Goal: Use online tool/utility: Use online tool/utility

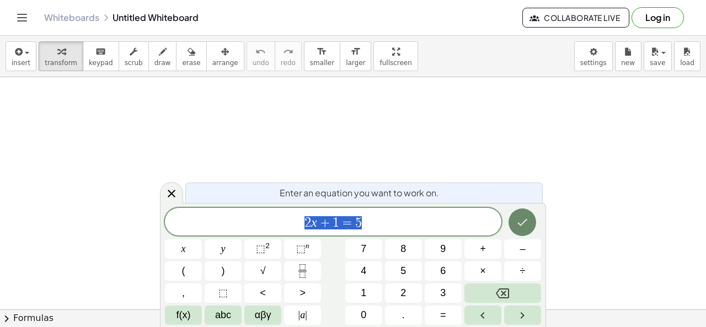
click at [524, 221] on icon "Done" at bounding box center [522, 222] width 13 height 13
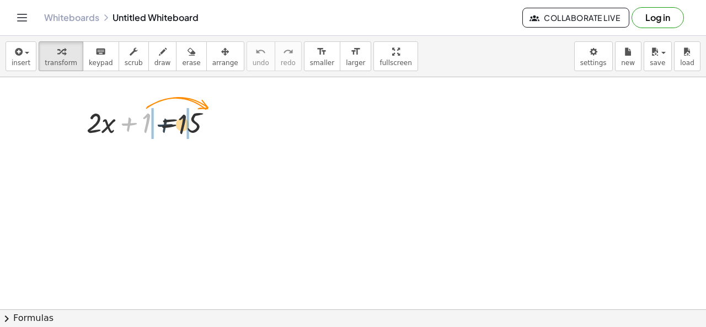
drag, startPoint x: 141, startPoint y: 121, endPoint x: 216, endPoint y: 127, distance: 74.8
click at [205, 124] on div at bounding box center [154, 122] width 146 height 38
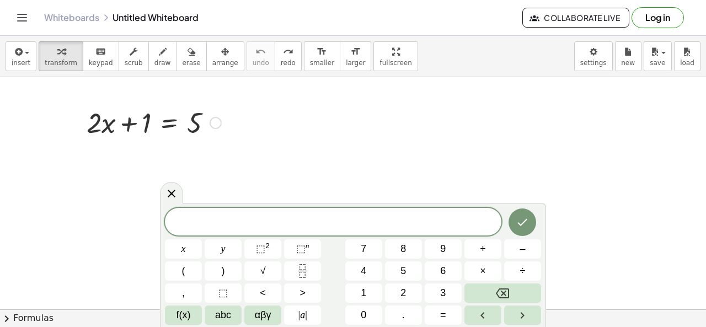
click at [153, 115] on div at bounding box center [154, 122] width 146 height 38
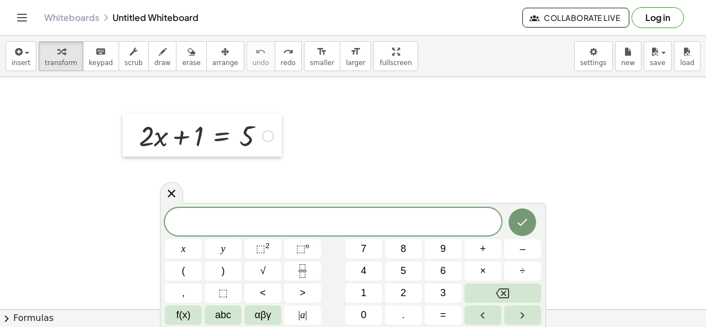
drag, startPoint x: 83, startPoint y: 102, endPoint x: 167, endPoint y: 128, distance: 87.2
click at [139, 128] on div at bounding box center [130, 135] width 17 height 43
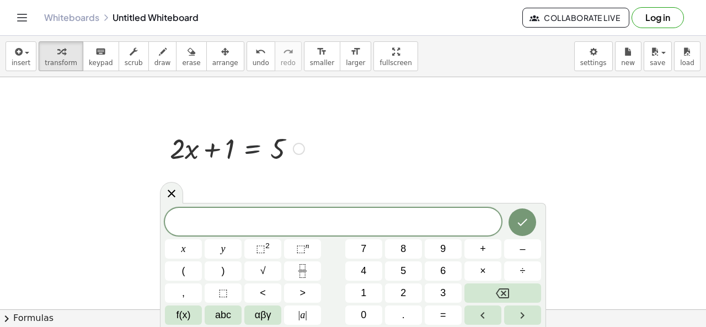
click at [243, 135] on div at bounding box center [237, 148] width 146 height 38
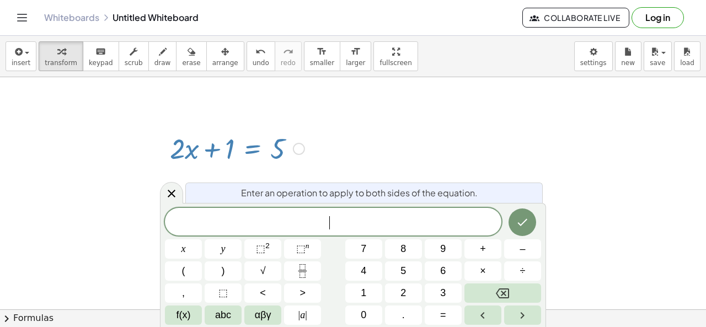
click at [301, 149] on div at bounding box center [299, 149] width 12 height 12
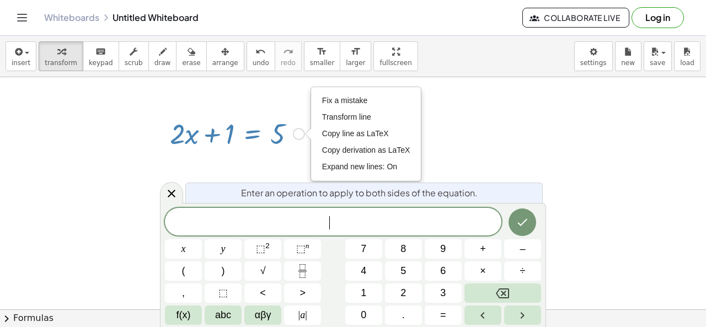
scroll to position [14, 0]
click at [198, 130] on div at bounding box center [237, 134] width 146 height 38
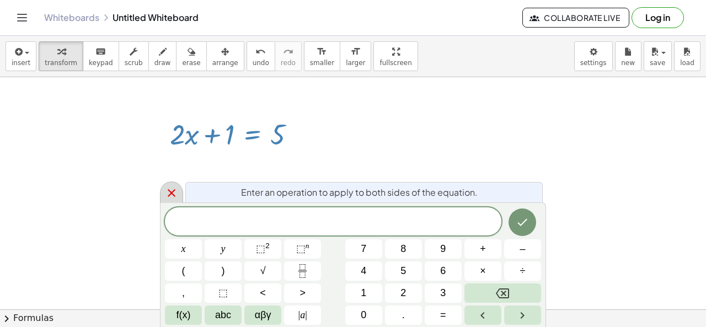
click at [169, 194] on icon at bounding box center [171, 192] width 13 height 13
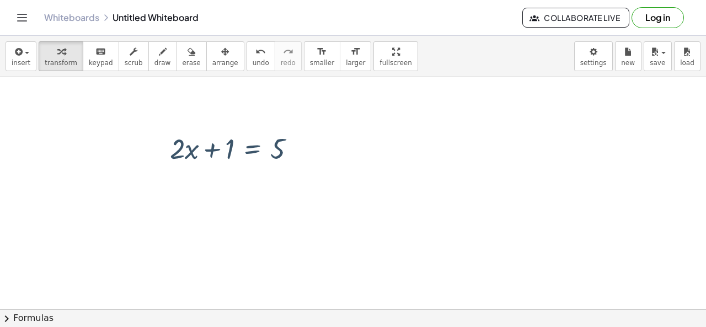
scroll to position [0, 0]
click at [209, 151] on div at bounding box center [237, 148] width 146 height 38
drag, startPoint x: 223, startPoint y: 142, endPoint x: 157, endPoint y: 167, distance: 70.9
click at [157, 167] on div "+ 1 + · 2 · x + 1 = 5 Fix a mistake Transform line Copy line as LaTeX Copy deri…" at bounding box center [232, 147] width 159 height 43
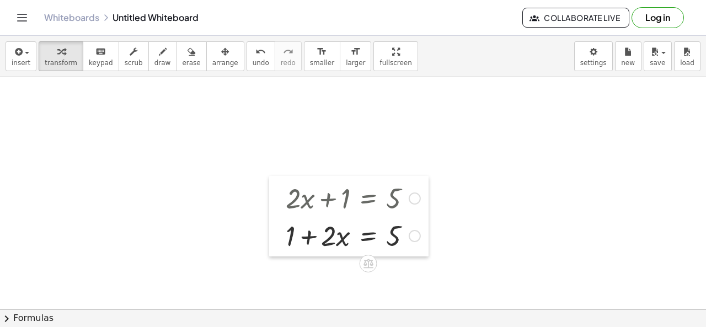
drag, startPoint x: 155, startPoint y: 125, endPoint x: 204, endPoint y: 138, distance: 50.3
click at [269, 176] on div at bounding box center [277, 216] width 17 height 81
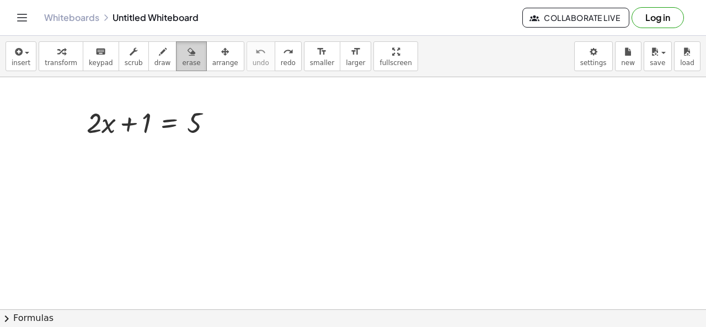
click at [182, 60] on span "erase" at bounding box center [191, 63] width 18 height 8
drag, startPoint x: 150, startPoint y: 121, endPoint x: 124, endPoint y: 120, distance: 26.5
click at [124, 120] on div at bounding box center [353, 309] width 706 height 465
drag, startPoint x: 133, startPoint y: 118, endPoint x: 72, endPoint y: 119, distance: 61.2
click at [72, 119] on div at bounding box center [353, 309] width 706 height 465
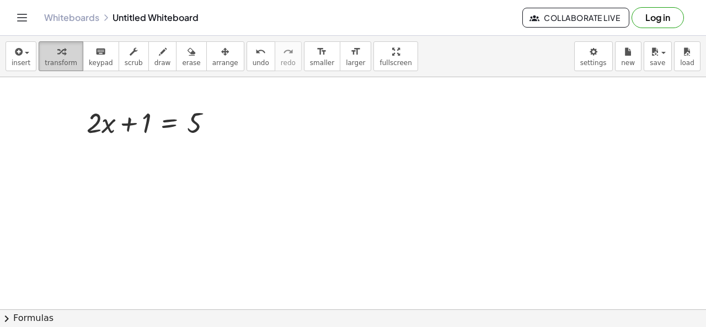
click at [51, 65] on span "transform" at bounding box center [61, 63] width 33 height 8
click at [14, 62] on span "insert" at bounding box center [21, 63] width 19 height 8
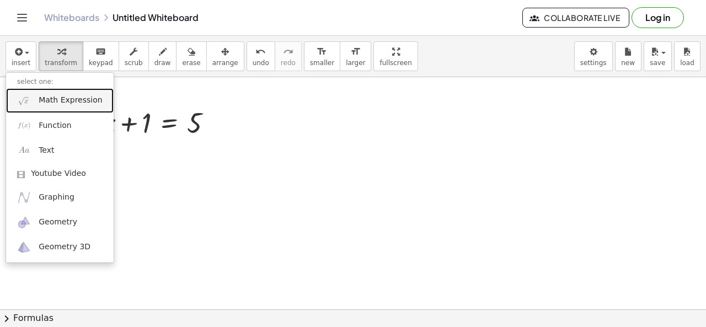
click at [47, 107] on link "Math Expression" at bounding box center [60, 100] width 108 height 25
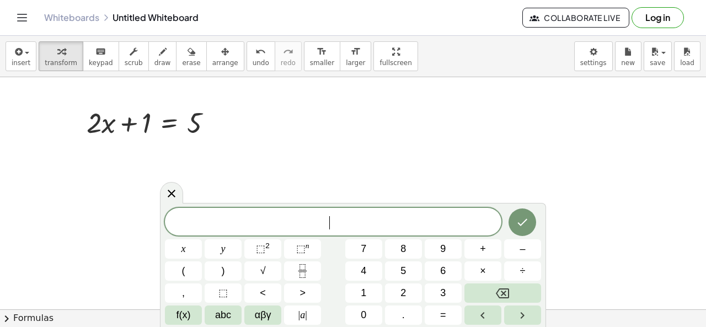
click at [365, 197] on div at bounding box center [353, 309] width 706 height 465
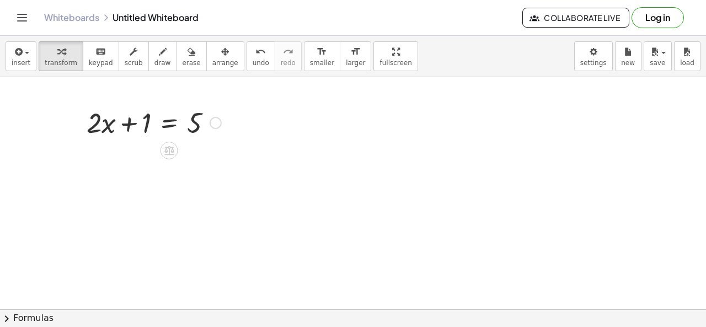
click at [177, 114] on div at bounding box center [154, 122] width 146 height 38
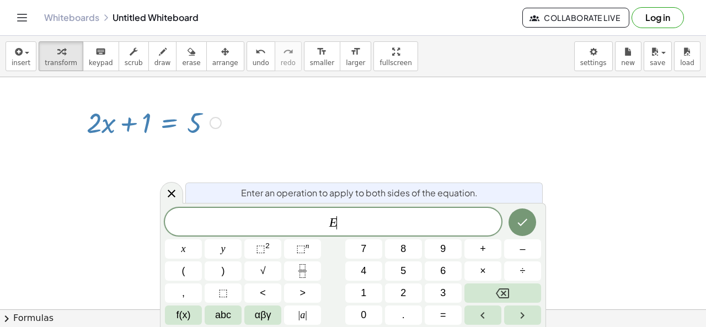
click at [216, 126] on div at bounding box center [216, 123] width 12 height 12
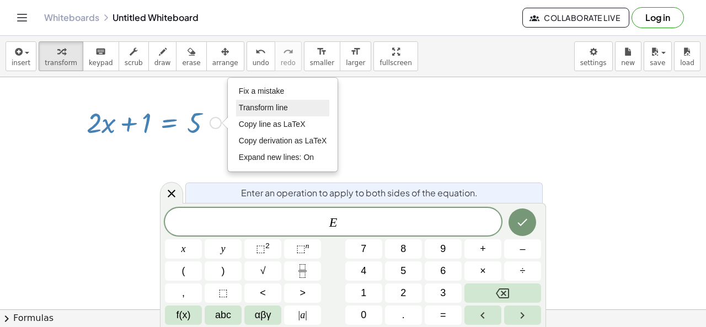
click at [264, 106] on span "Transform line" at bounding box center [263, 107] width 49 height 9
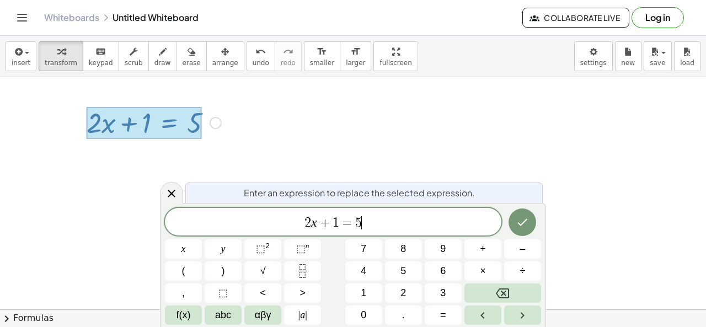
click at [385, 230] on span "2 x + 1 = 5 ​" at bounding box center [333, 222] width 337 height 15
click at [234, 291] on button "⬚" at bounding box center [223, 293] width 37 height 19
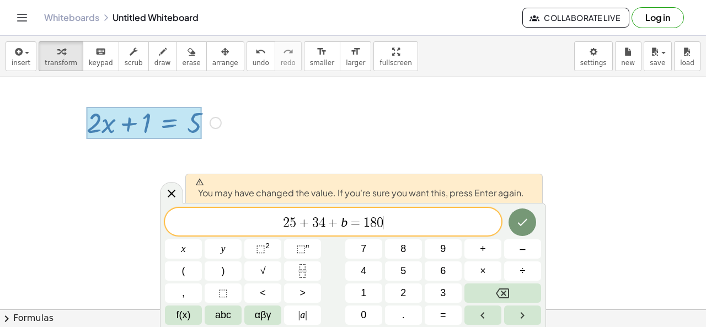
click at [526, 204] on div "You may have changed the value. If you're sure you want this, press Enter again…" at bounding box center [353, 265] width 386 height 124
click at [523, 217] on icon "Done" at bounding box center [522, 222] width 13 height 13
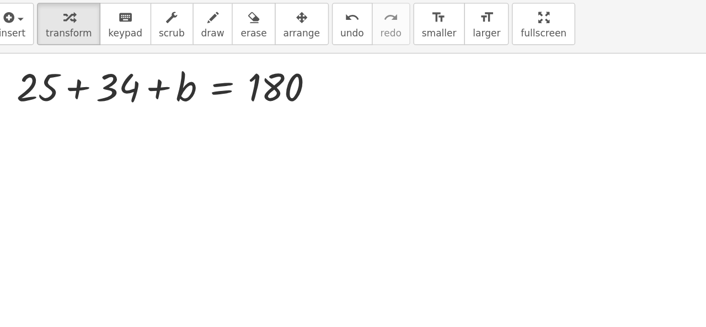
scroll to position [57, 0]
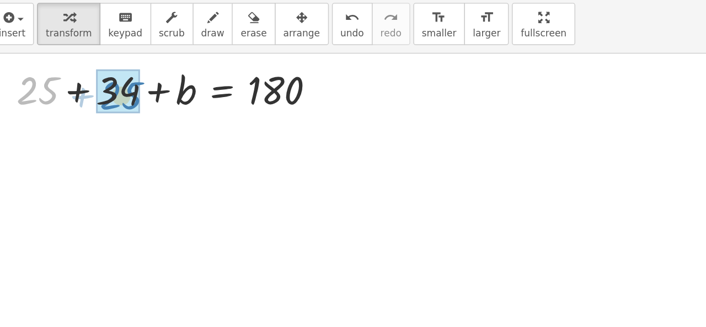
drag, startPoint x: 31, startPoint y: 103, endPoint x: 92, endPoint y: 106, distance: 60.8
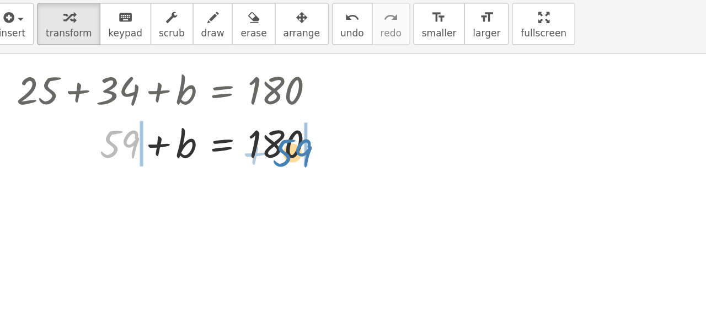
drag, startPoint x: 103, startPoint y: 139, endPoint x: 226, endPoint y: 145, distance: 123.7
click at [226, 145] on div at bounding box center [135, 140] width 233 height 38
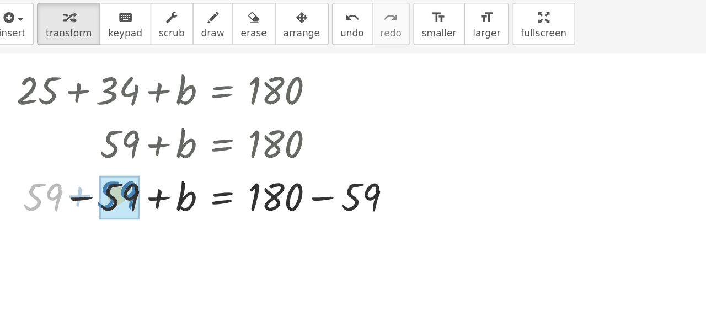
drag, startPoint x: 44, startPoint y: 175, endPoint x: 100, endPoint y: 177, distance: 56.3
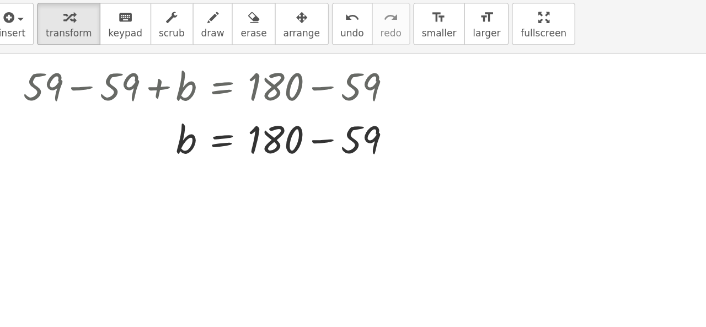
scroll to position [137, 0]
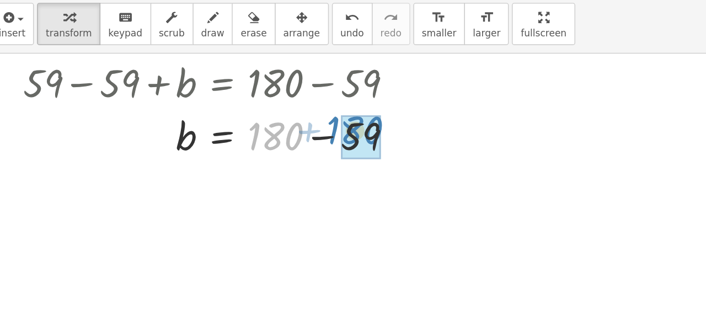
drag, startPoint x: 204, startPoint y: 140, endPoint x: 265, endPoint y: 137, distance: 60.7
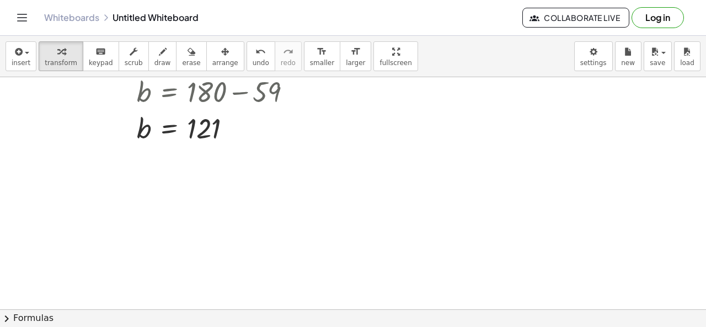
scroll to position [182, 0]
click at [20, 56] on icon "button" at bounding box center [18, 51] width 10 height 13
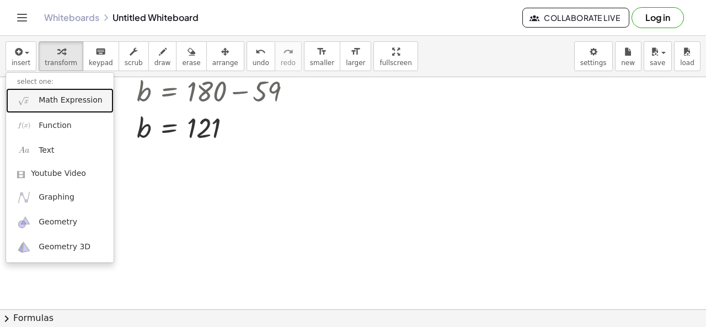
click at [57, 105] on span "Math Expression" at bounding box center [70, 100] width 63 height 11
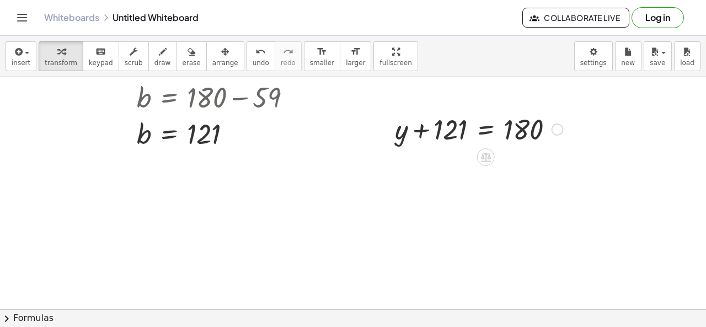
scroll to position [174, 0]
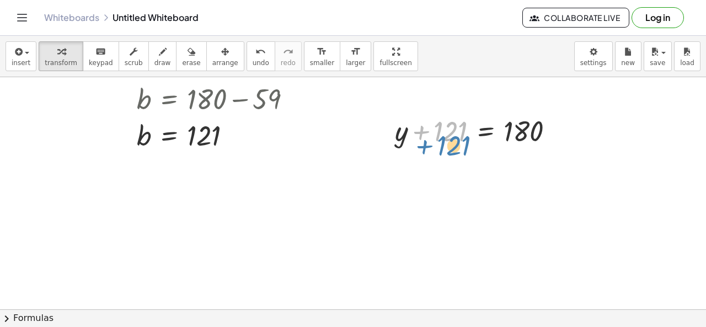
drag, startPoint x: 450, startPoint y: 135, endPoint x: 447, endPoint y: 150, distance: 15.1
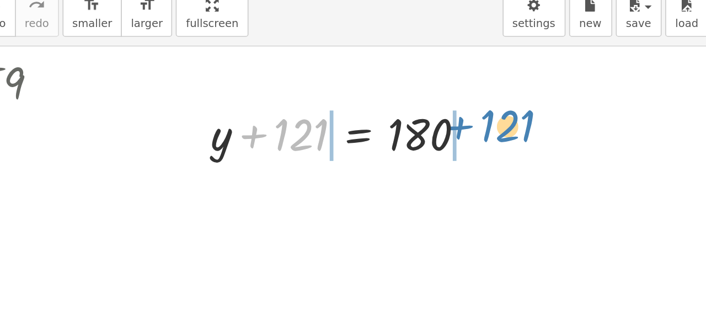
drag, startPoint x: 451, startPoint y: 129, endPoint x: 578, endPoint y: 124, distance: 127.0
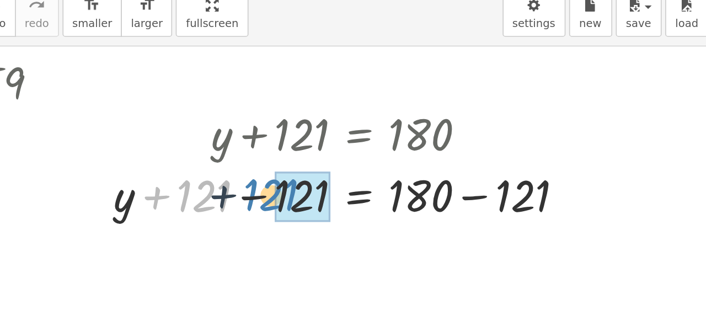
drag, startPoint x: 389, startPoint y: 172, endPoint x: 451, endPoint y: 173, distance: 61.8
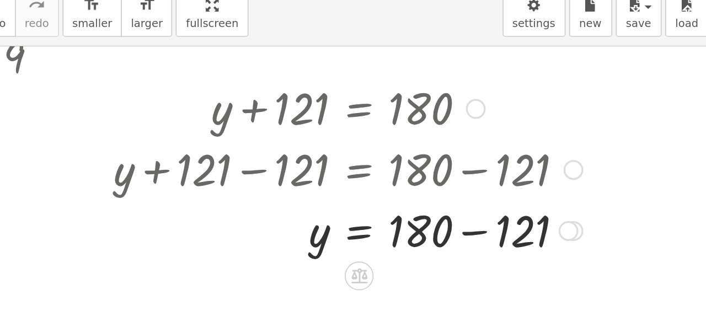
scroll to position [190, 0]
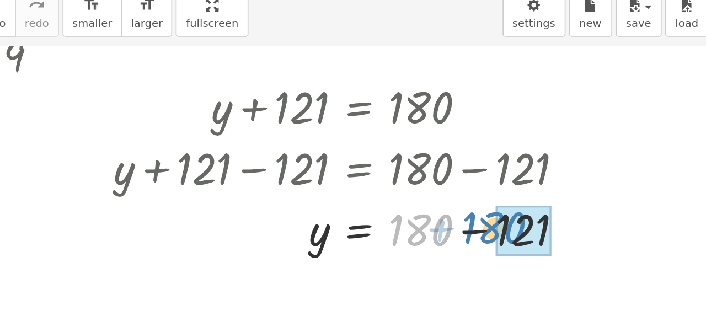
drag, startPoint x: 528, startPoint y: 185, endPoint x: 579, endPoint y: 185, distance: 50.8
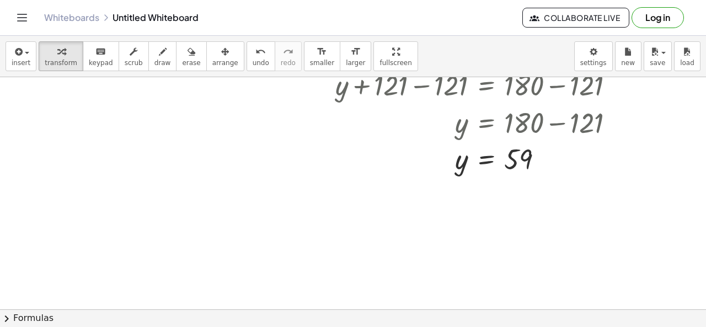
scroll to position [365, 3]
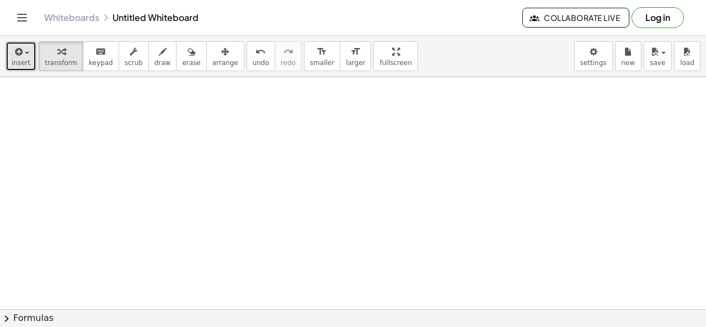
click at [18, 54] on icon "button" at bounding box center [18, 51] width 10 height 13
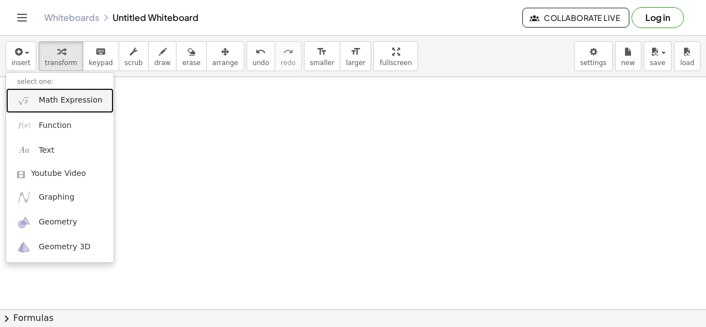
click at [52, 103] on span "Math Expression" at bounding box center [70, 100] width 63 height 11
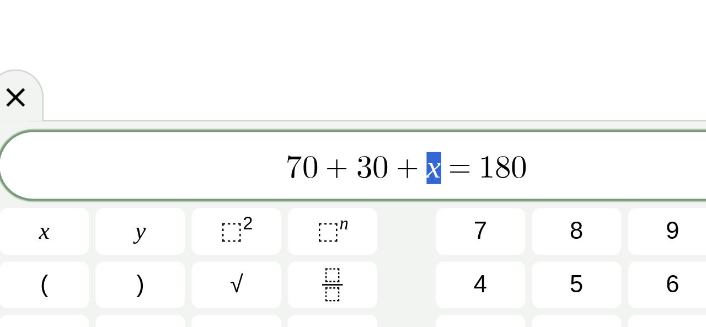
drag, startPoint x: 340, startPoint y: 226, endPoint x: 348, endPoint y: 226, distance: 8.3
click at [348, 226] on span "7 0 + 3 0 + x = 1 8 0" at bounding box center [333, 222] width 337 height 15
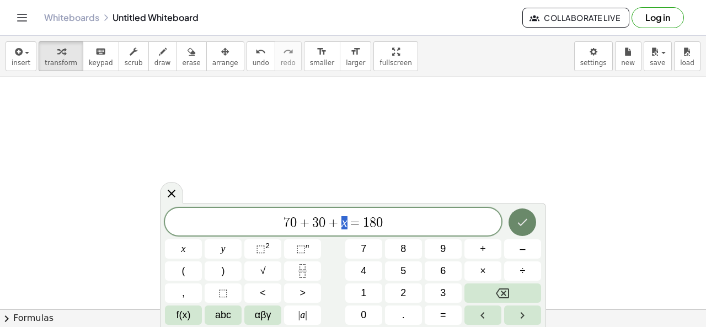
click at [525, 223] on icon "Done" at bounding box center [522, 222] width 13 height 13
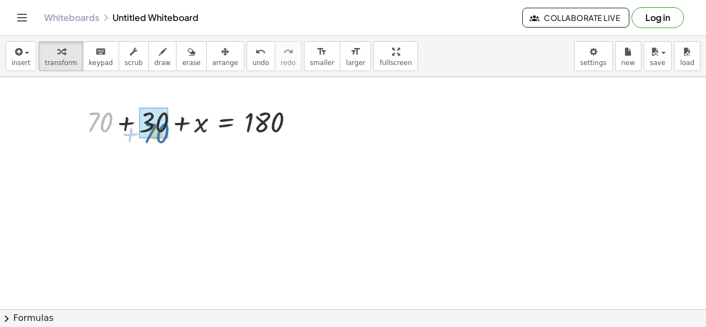
drag, startPoint x: 92, startPoint y: 123, endPoint x: 150, endPoint y: 131, distance: 59.0
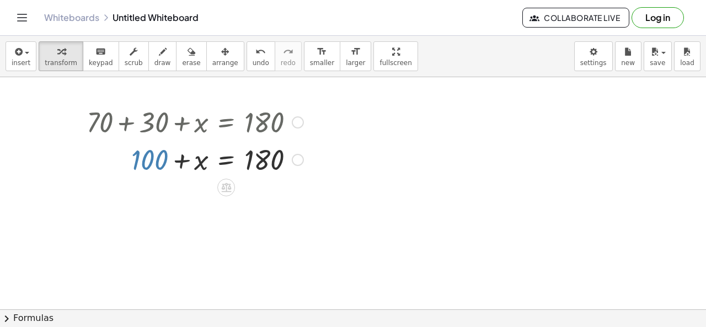
click at [146, 154] on div at bounding box center [195, 159] width 228 height 38
drag, startPoint x: 148, startPoint y: 161, endPoint x: 145, endPoint y: 175, distance: 14.9
click at [145, 175] on div at bounding box center [195, 159] width 228 height 38
drag, startPoint x: 142, startPoint y: 156, endPoint x: 292, endPoint y: 152, distance: 150.1
click at [292, 152] on div at bounding box center [195, 159] width 228 height 38
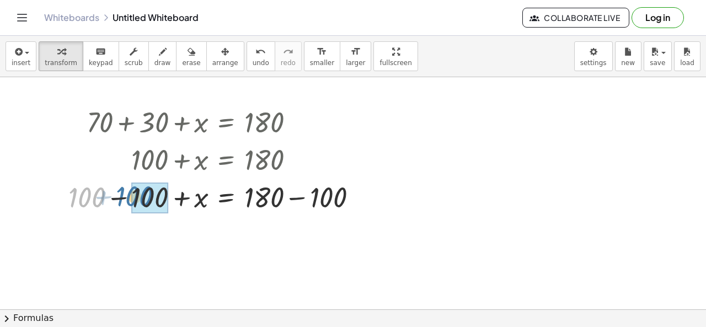
drag, startPoint x: 83, startPoint y: 197, endPoint x: 143, endPoint y: 201, distance: 60.3
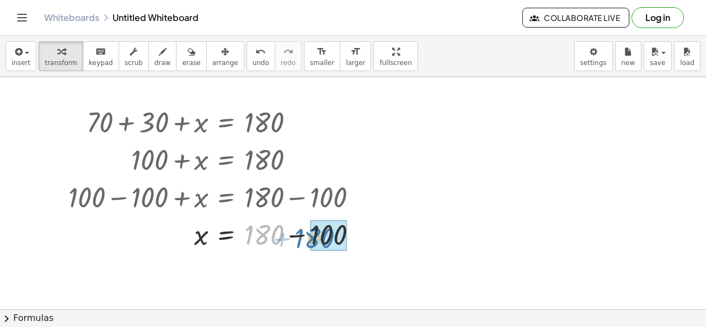
drag, startPoint x: 258, startPoint y: 233, endPoint x: 312, endPoint y: 237, distance: 54.8
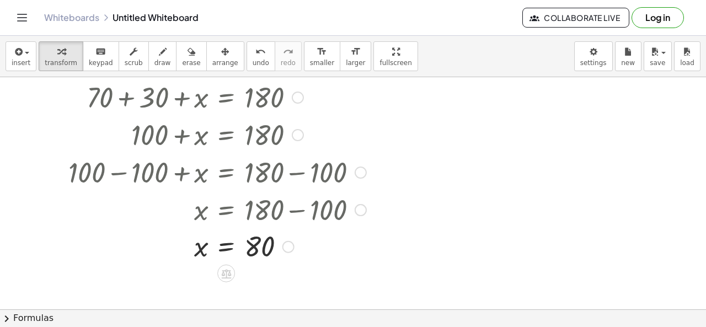
scroll to position [390, 3]
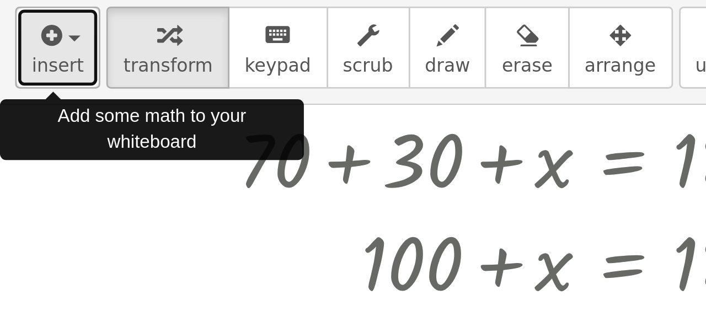
click at [19, 53] on icon "button" at bounding box center [18, 51] width 10 height 13
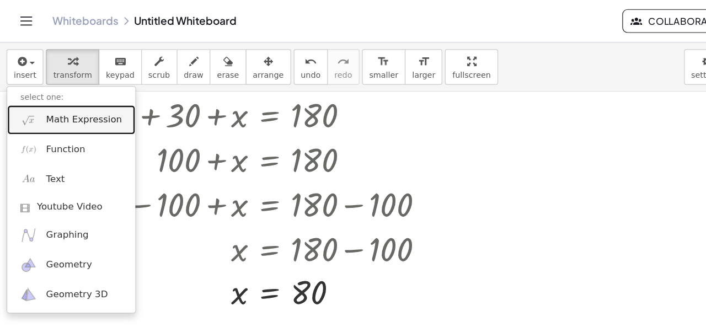
click at [55, 103] on span "Math Expression" at bounding box center [70, 100] width 63 height 11
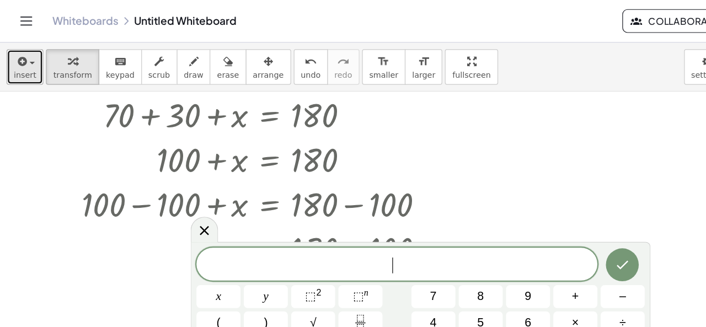
click at [24, 62] on span "insert" at bounding box center [21, 63] width 19 height 8
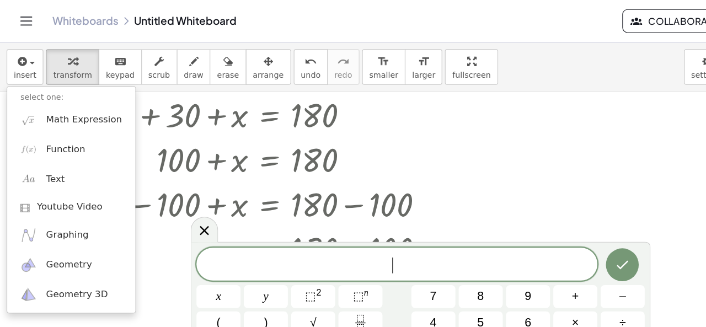
click at [241, 233] on div "​" at bounding box center [333, 222] width 337 height 28
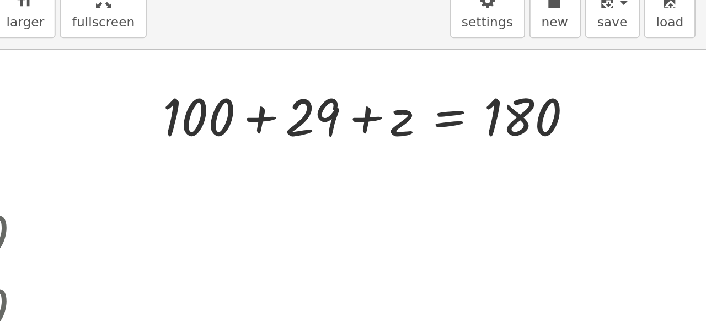
scroll to position [0, 0]
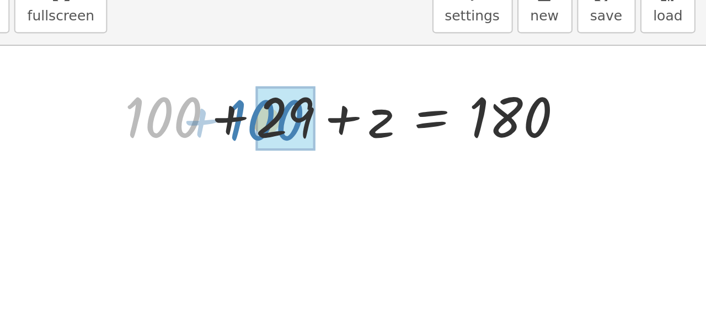
drag, startPoint x: 449, startPoint y: 108, endPoint x: 500, endPoint y: 109, distance: 51.9
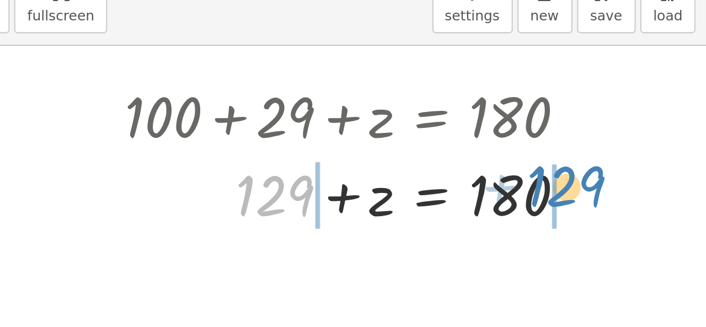
drag, startPoint x: 491, startPoint y: 148, endPoint x: 636, endPoint y: 145, distance: 144.6
click at [636, 145] on div at bounding box center [539, 148] width 236 height 38
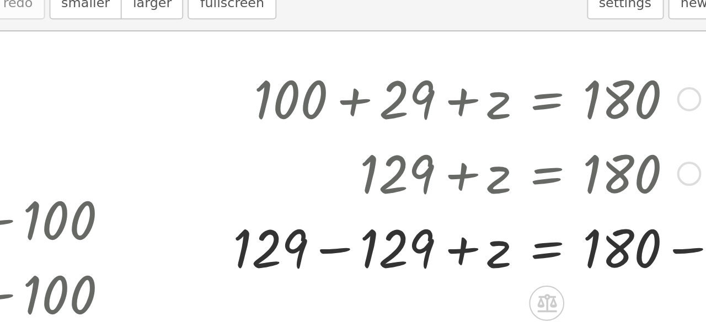
scroll to position [396, 28]
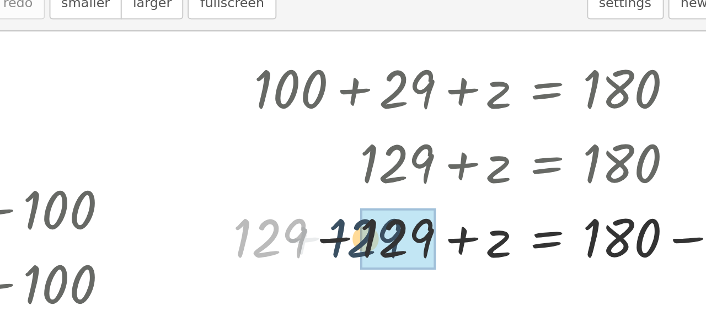
drag, startPoint x: 410, startPoint y: 178, endPoint x: 471, endPoint y: 178, distance: 60.1
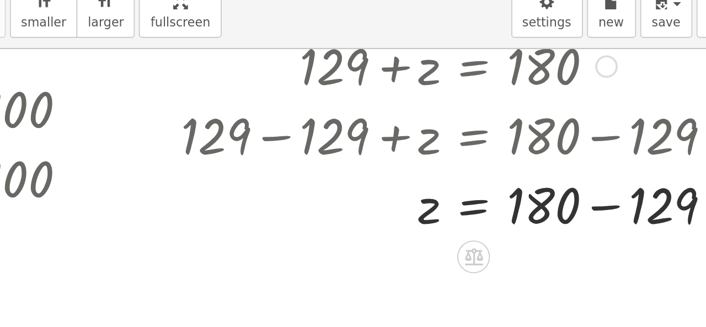
scroll to position [433, 28]
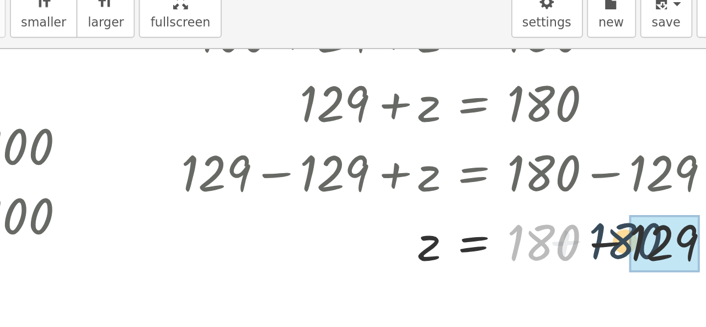
drag, startPoint x: 579, startPoint y: 183, endPoint x: 628, endPoint y: 182, distance: 48.6
click at [628, 182] on div at bounding box center [546, 181] width 310 height 38
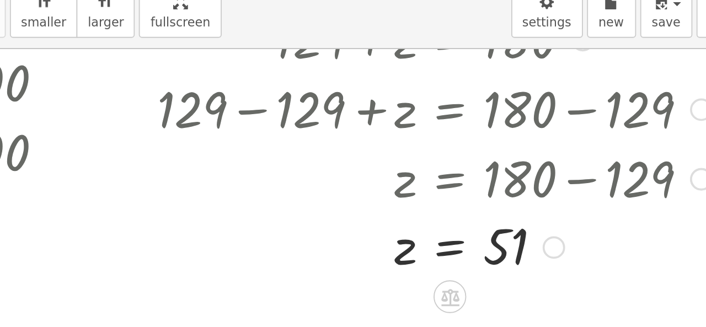
scroll to position [472, 32]
